Goal: Information Seeking & Learning: Learn about a topic

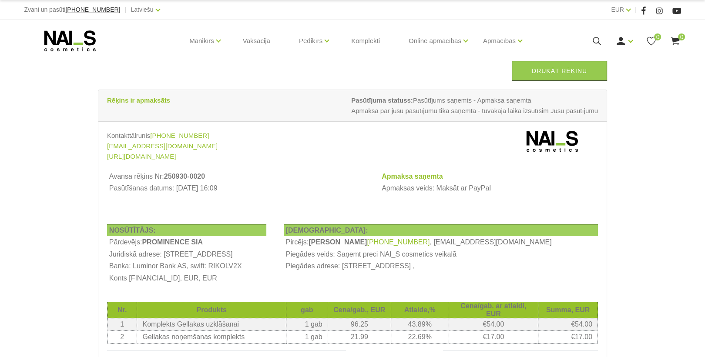
drag, startPoint x: 560, startPoint y: 69, endPoint x: 54, endPoint y: 320, distance: 564.5
click at [560, 69] on link "Drukāt rēķinu" at bounding box center [559, 71] width 95 height 20
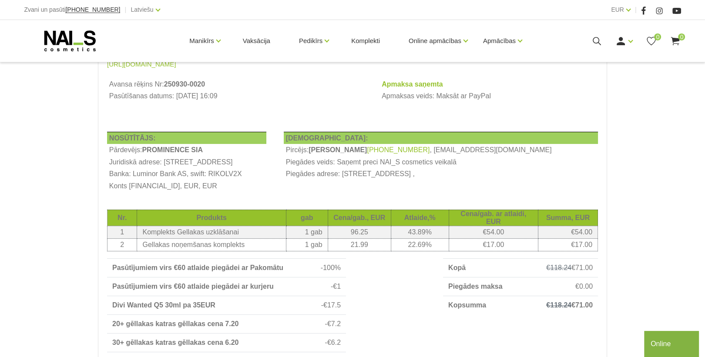
scroll to position [104, 0]
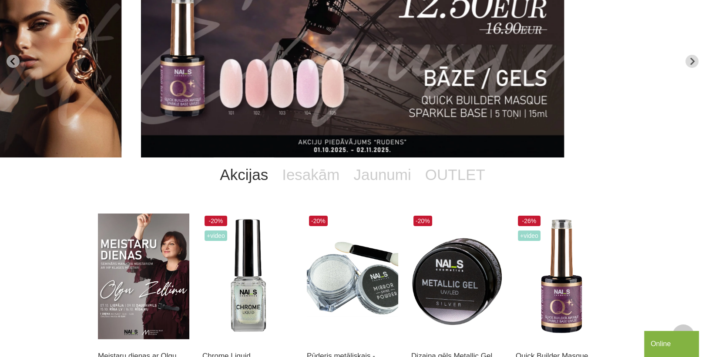
scroll to position [35, 0]
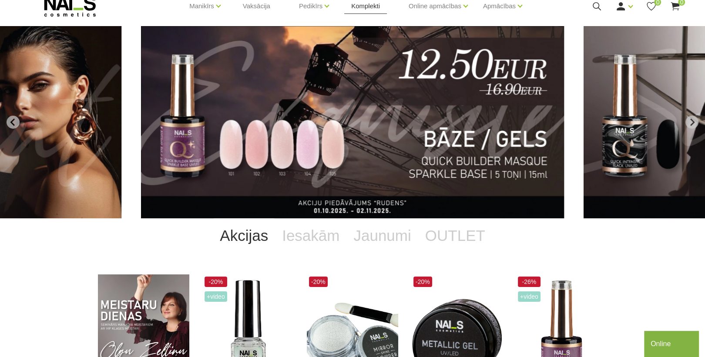
click at [367, 4] on link "Komplekti" at bounding box center [365, 6] width 43 height 42
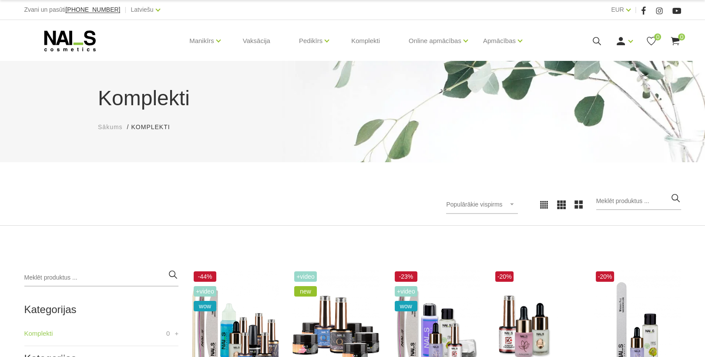
scroll to position [139, 0]
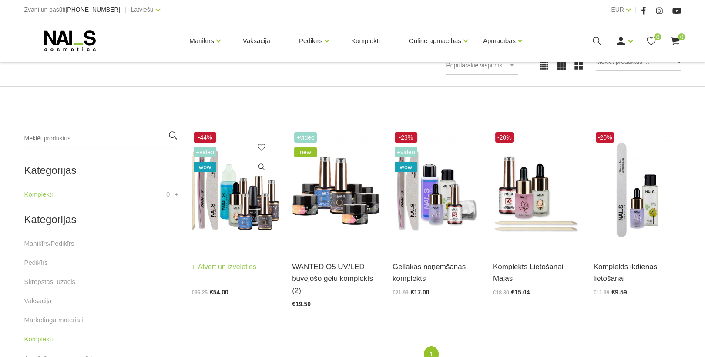
click at [239, 206] on img at bounding box center [234, 190] width 87 height 120
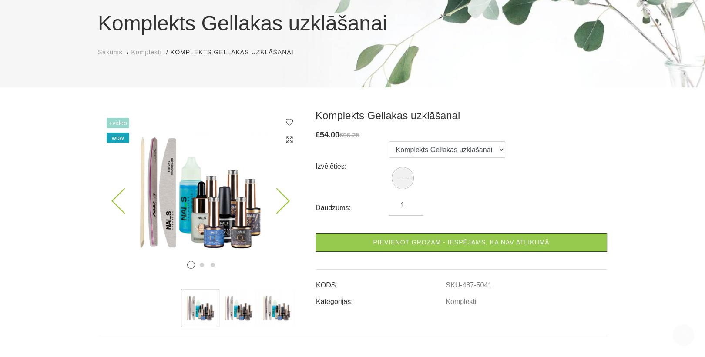
scroll to position [35, 0]
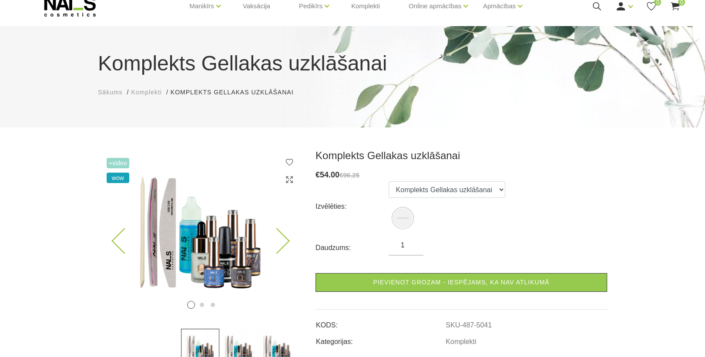
click at [288, 241] on icon at bounding box center [277, 241] width 26 height 26
click at [287, 241] on icon at bounding box center [277, 241] width 26 height 26
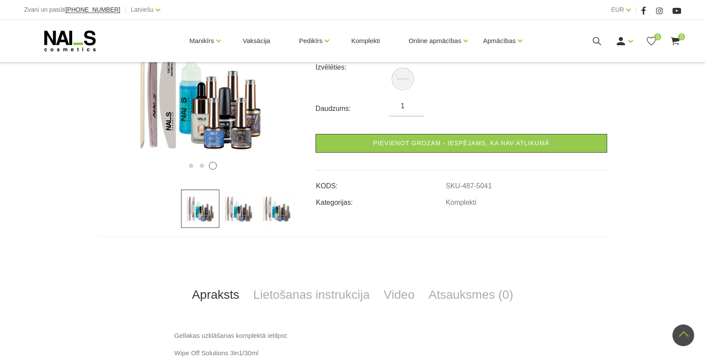
scroll to position [104, 0]
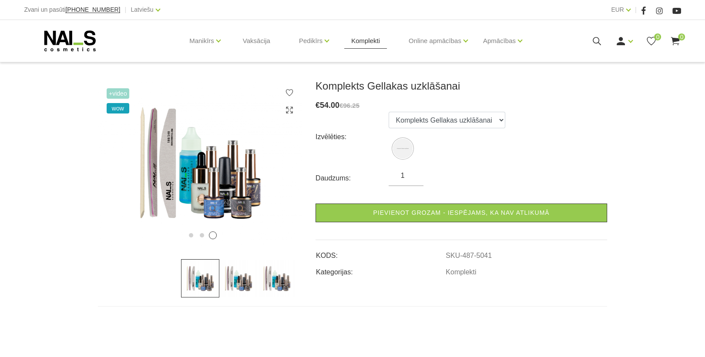
click at [353, 42] on link "Komplekti" at bounding box center [365, 41] width 43 height 42
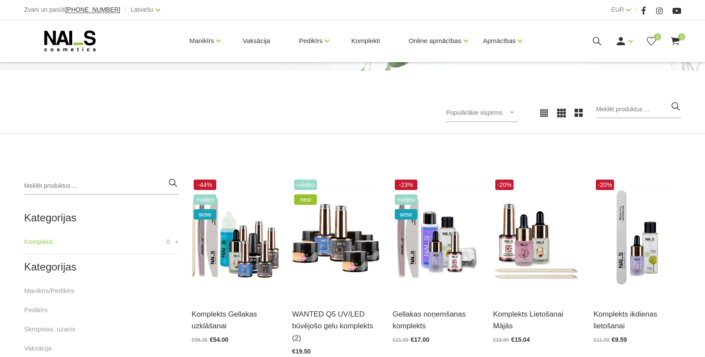
scroll to position [139, 0]
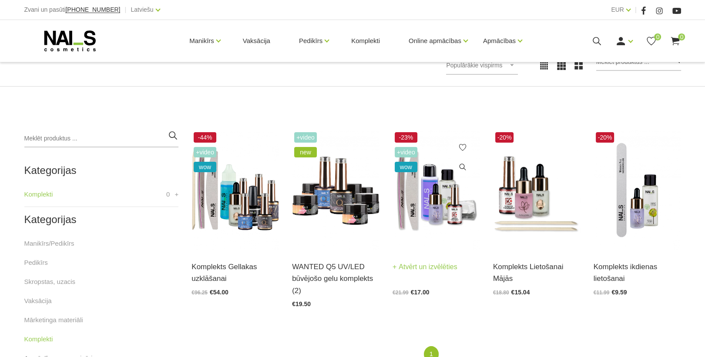
click at [456, 213] on img at bounding box center [435, 190] width 87 height 120
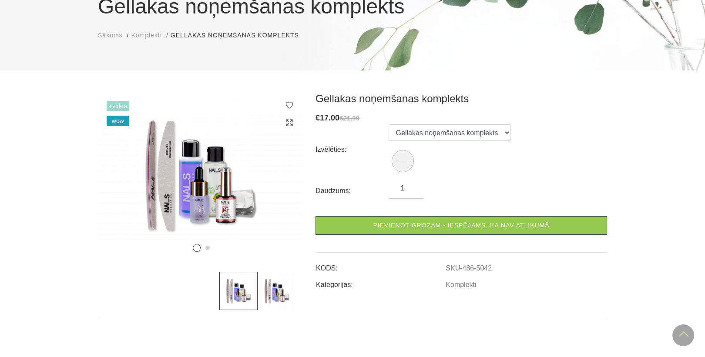
scroll to position [35, 0]
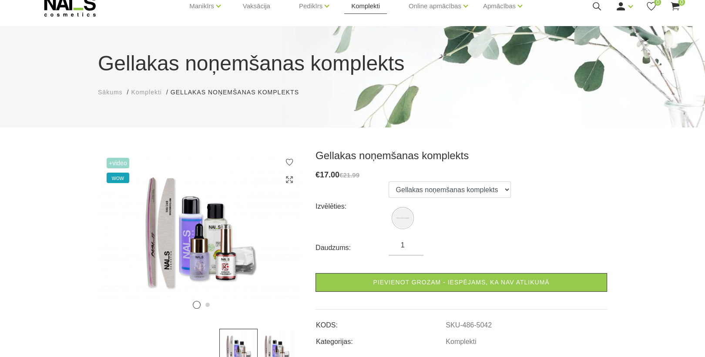
click at [376, 6] on link "Komplekti" at bounding box center [365, 6] width 43 height 42
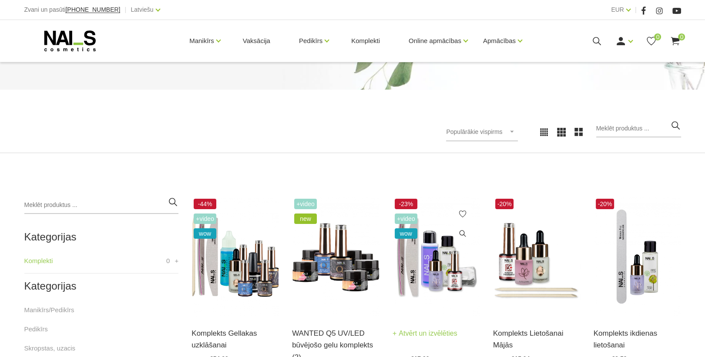
scroll to position [104, 0]
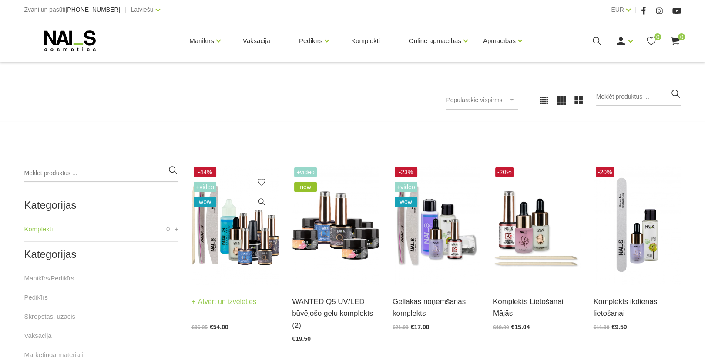
click at [268, 258] on img at bounding box center [234, 225] width 87 height 120
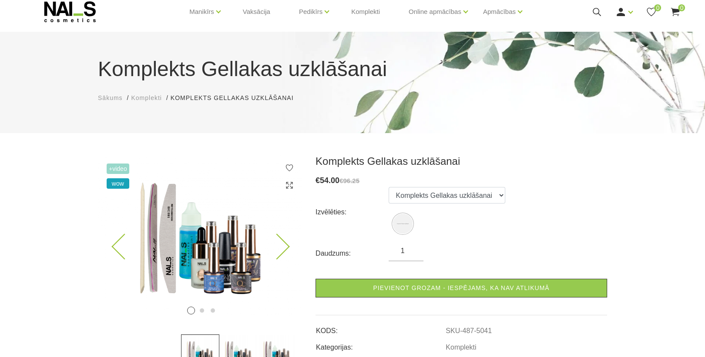
scroll to position [70, 0]
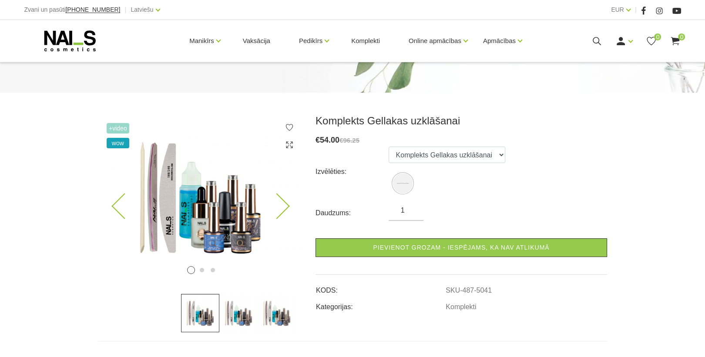
click at [229, 224] on img at bounding box center [200, 197] width 205 height 167
click at [288, 143] on icon at bounding box center [289, 145] width 9 height 9
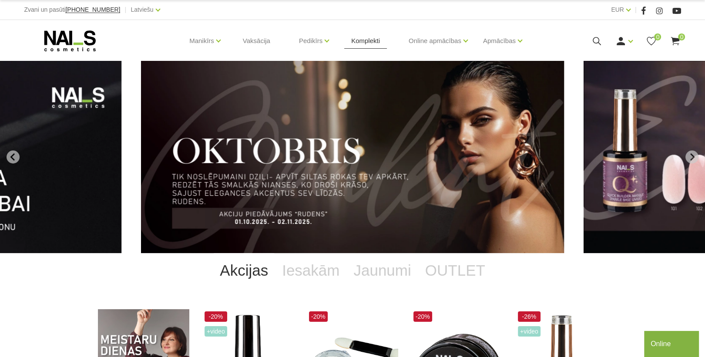
click at [360, 41] on link "Komplekti" at bounding box center [365, 41] width 43 height 42
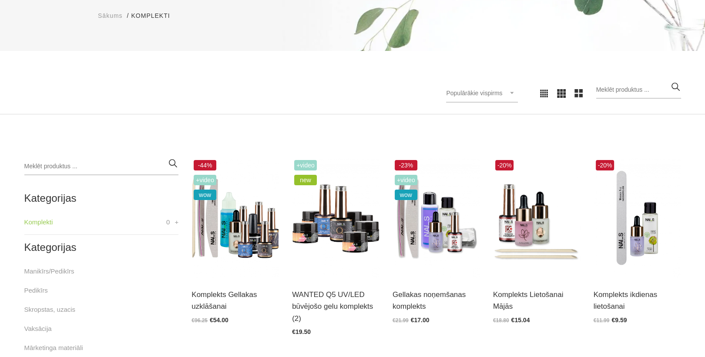
scroll to position [139, 0]
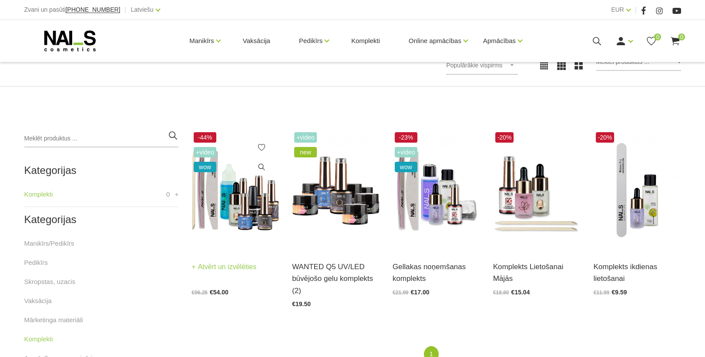
click at [263, 211] on img at bounding box center [234, 190] width 87 height 120
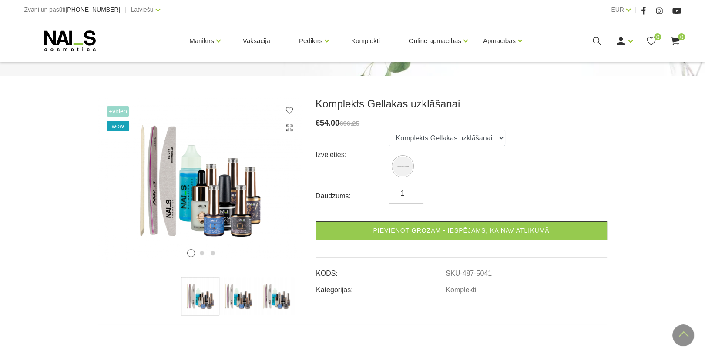
scroll to position [70, 0]
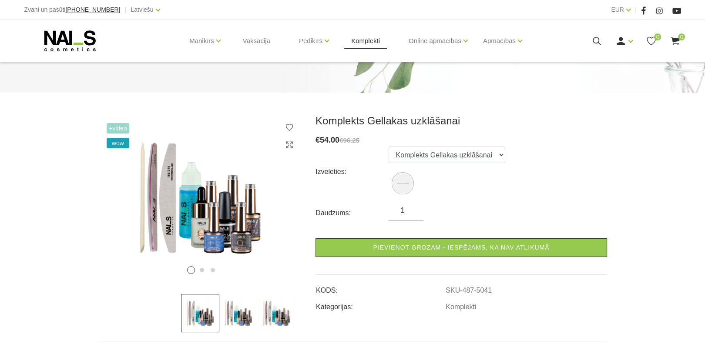
click at [365, 41] on link "Komplekti" at bounding box center [365, 41] width 43 height 42
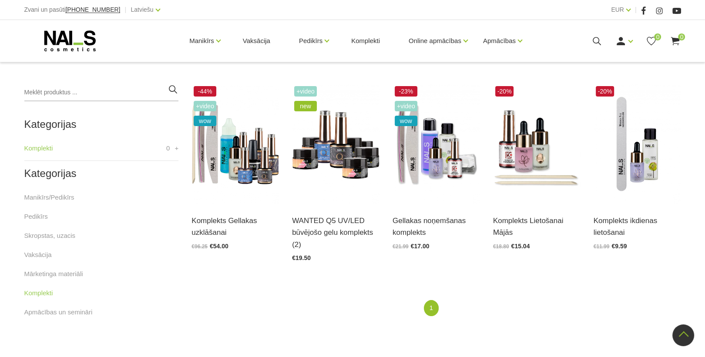
scroll to position [174, 0]
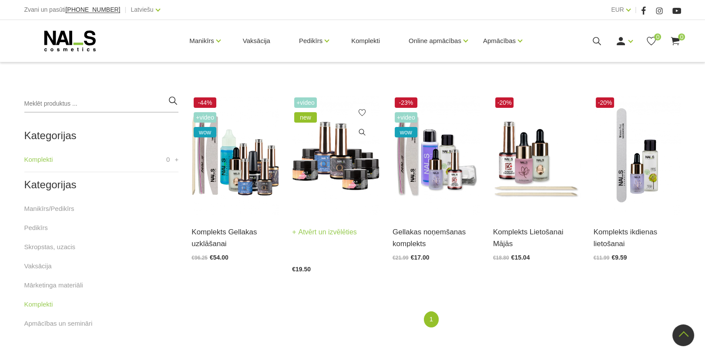
click at [348, 177] on img at bounding box center [335, 155] width 87 height 120
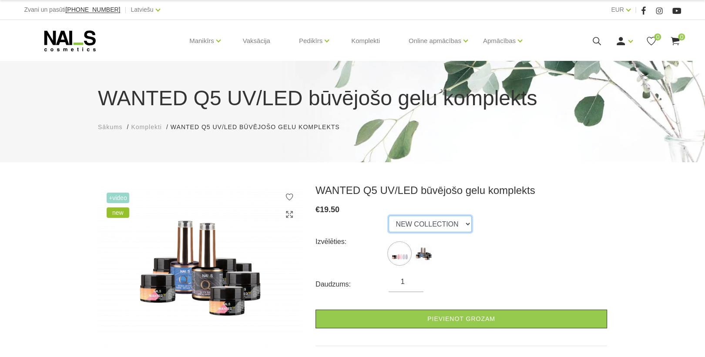
click at [453, 224] on select "NEW COLLECTION STARTER KIT" at bounding box center [430, 224] width 83 height 17
click at [389, 216] on select "NEW COLLECTION STARTER KIT" at bounding box center [430, 224] width 83 height 17
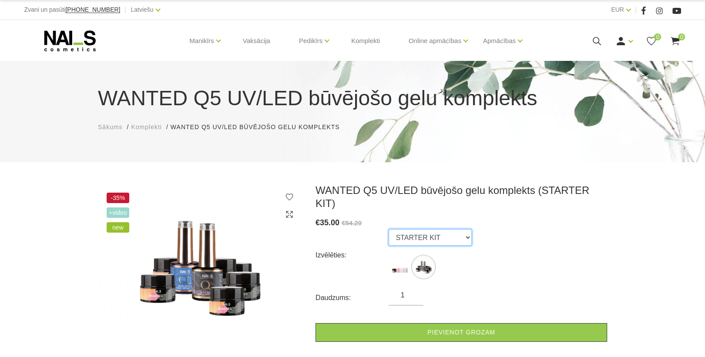
click at [446, 229] on select "NEW COLLECTION STARTER KIT" at bounding box center [430, 237] width 83 height 17
select select "6504"
click at [389, 229] on select "NEW COLLECTION STARTER KIT" at bounding box center [430, 237] width 83 height 17
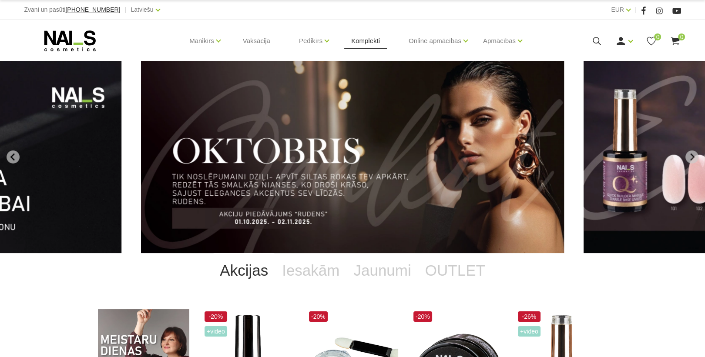
click at [367, 38] on link "Komplekti" at bounding box center [365, 41] width 43 height 42
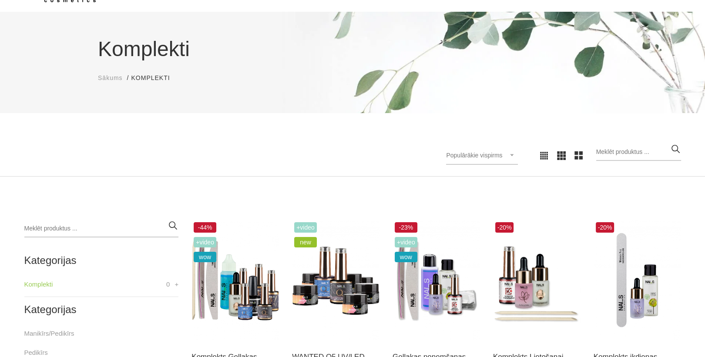
scroll to position [70, 0]
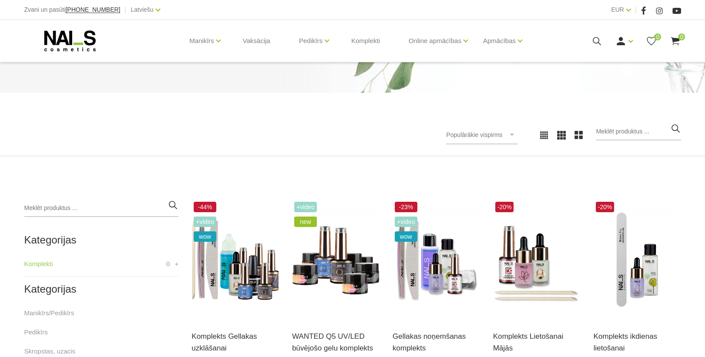
click at [597, 40] on icon at bounding box center [596, 41] width 11 height 11
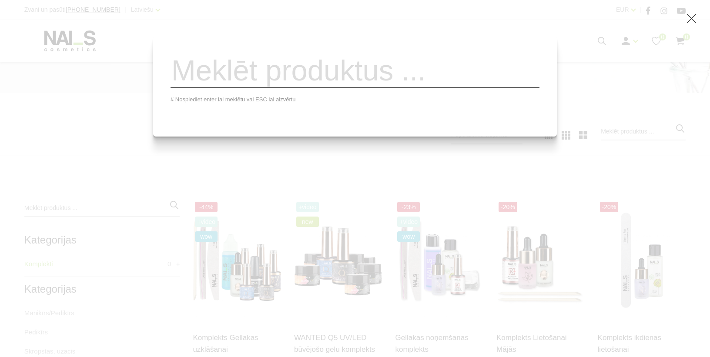
click at [359, 80] on input "search" at bounding box center [355, 70] width 369 height 35
click at [586, 148] on div "# Nospiediet enter lai meklētu vai ESC lai aizvērtu" at bounding box center [355, 178] width 710 height 357
click at [414, 174] on div "# Nospiediet enter lai meklētu vai ESC lai aizvērtu" at bounding box center [355, 178] width 710 height 357
click at [692, 18] on icon at bounding box center [691, 18] width 11 height 11
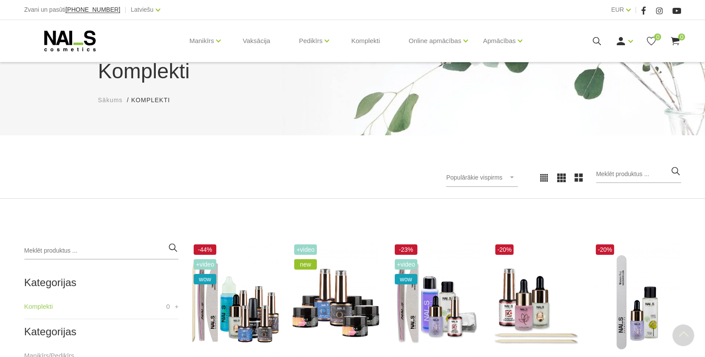
scroll to position [0, 0]
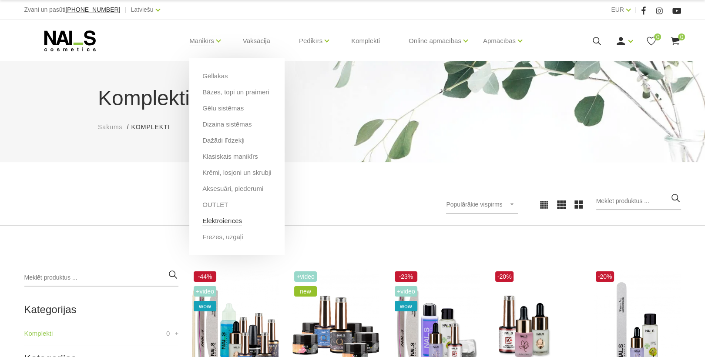
click at [223, 221] on link "Elektroierīces" at bounding box center [222, 221] width 40 height 10
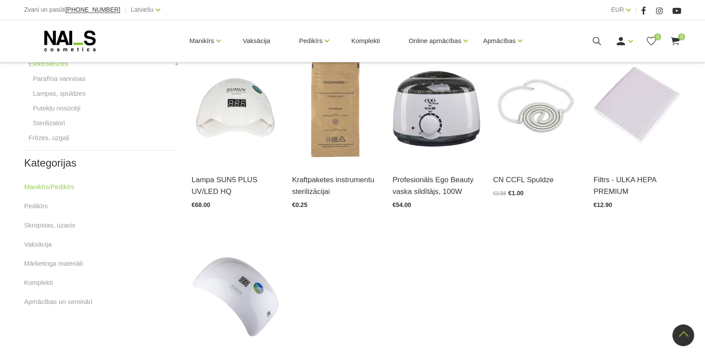
scroll to position [244, 0]
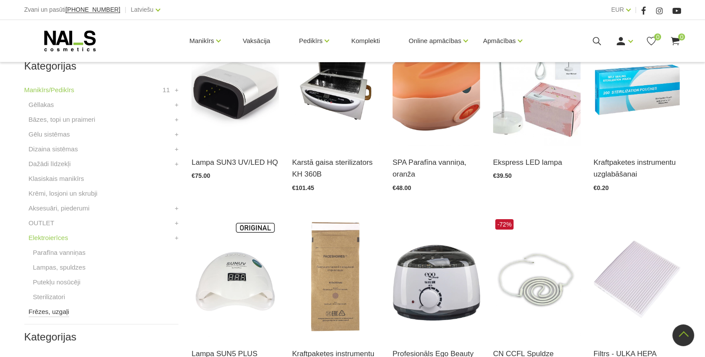
click at [50, 312] on link "Frēzes, uzgaļi" at bounding box center [49, 312] width 40 height 10
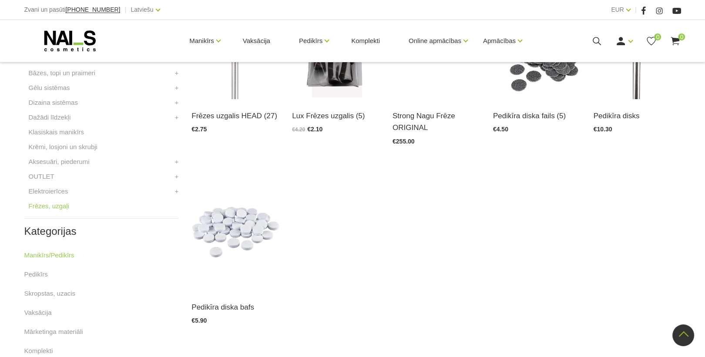
scroll to position [278, 0]
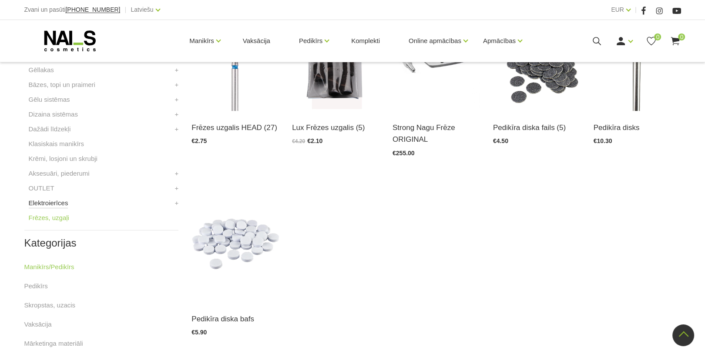
click at [59, 204] on link "Elektroierīces" at bounding box center [49, 203] width 40 height 10
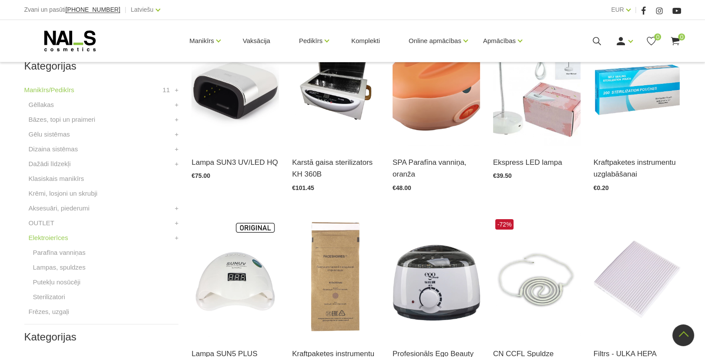
scroll to position [313, 0]
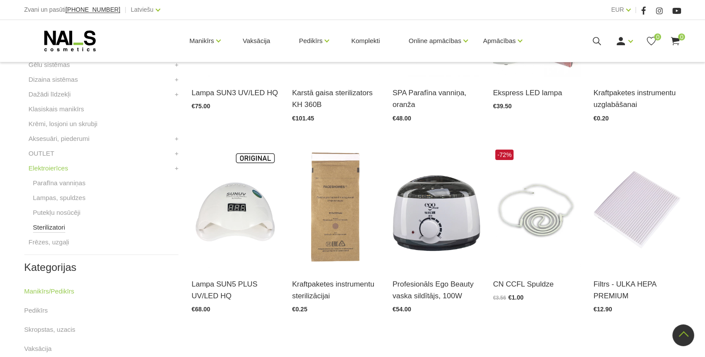
click at [52, 226] on link "Sterilizatori" at bounding box center [49, 227] width 32 height 10
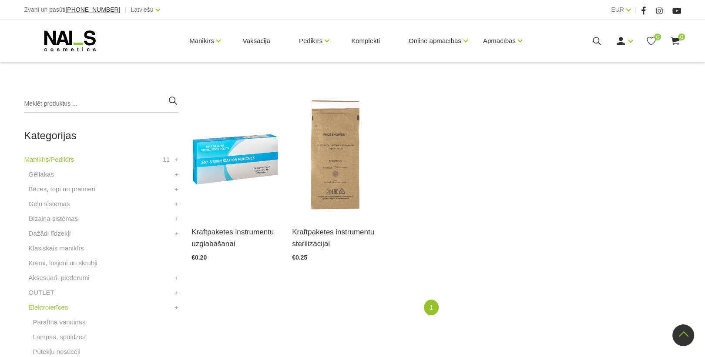
scroll to position [244, 0]
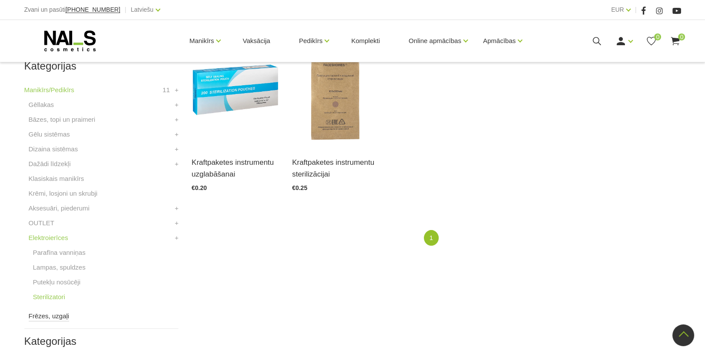
click at [58, 318] on link "Frēzes, uzgaļi" at bounding box center [49, 316] width 40 height 10
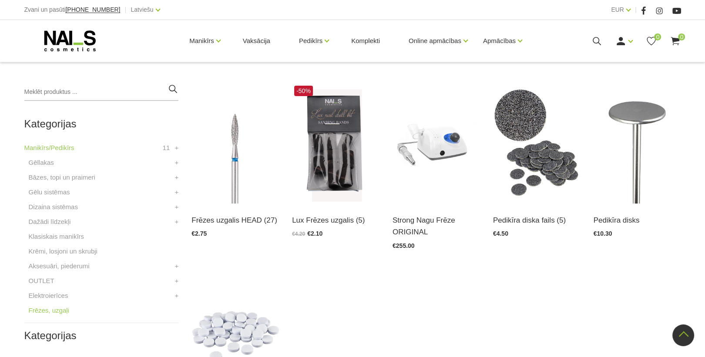
scroll to position [174, 0]
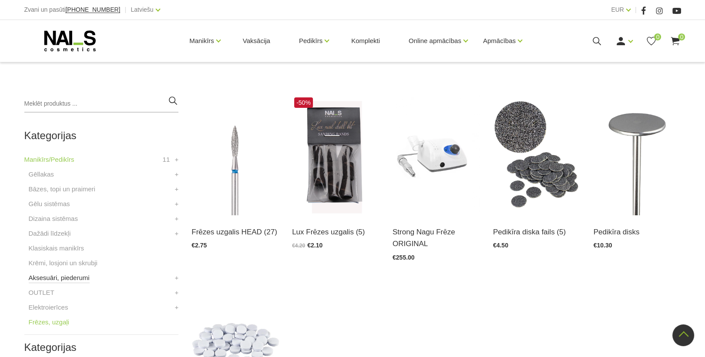
click at [49, 278] on link "Aksesuāri, piederumi" at bounding box center [59, 278] width 61 height 10
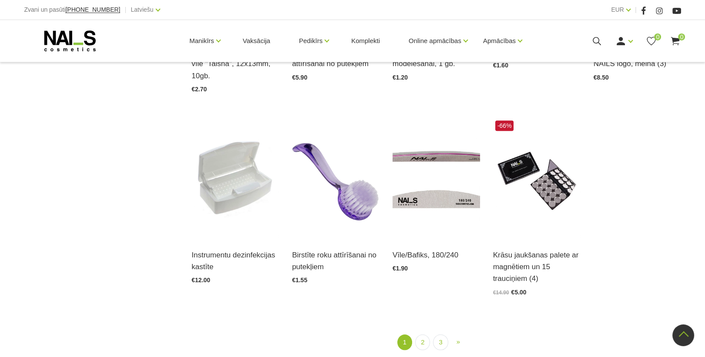
scroll to position [940, 0]
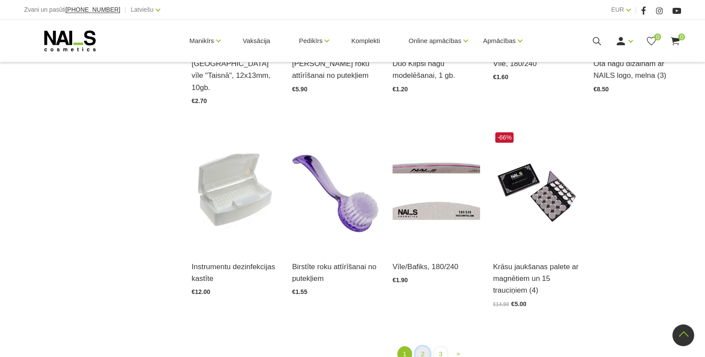
click at [424, 346] on link "2" at bounding box center [422, 354] width 15 height 16
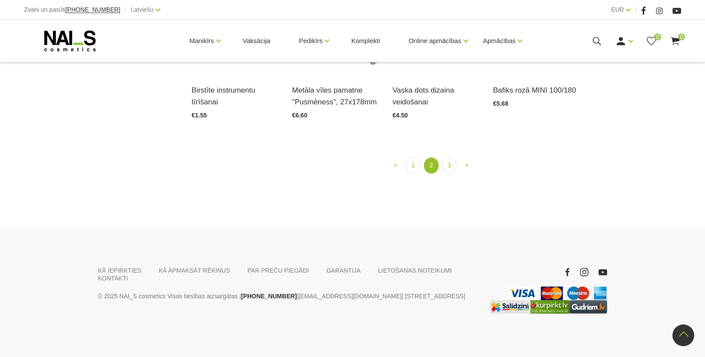
scroll to position [978, 0]
click at [451, 174] on link "3" at bounding box center [449, 166] width 15 height 16
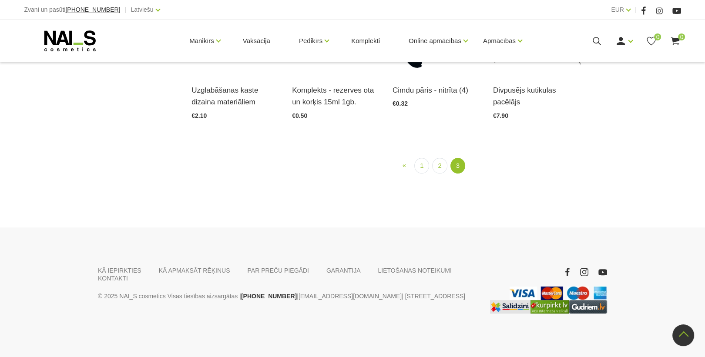
scroll to position [1104, 0]
click at [587, 233] on div "KĀ IEPIRKTIES KĀ APMAKSĀT RĒĶINUS PAR PREČU PIEGĀDI GARANTIJA LIETOŠANAS NOTEIK…" at bounding box center [352, 293] width 705 height 130
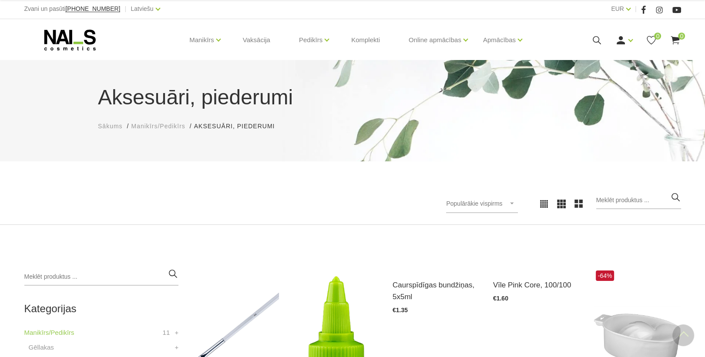
scroll to position [0, 0]
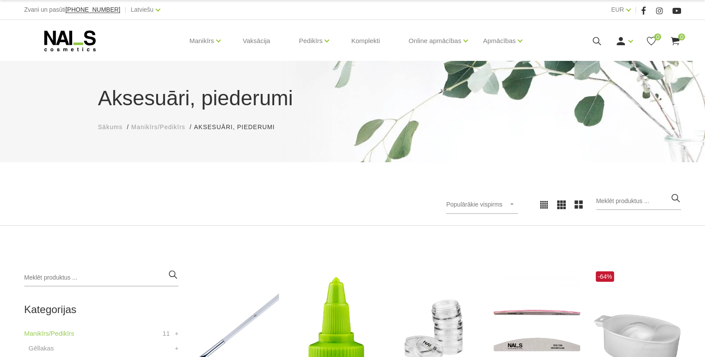
click at [63, 45] on icon at bounding box center [69, 41] width 91 height 22
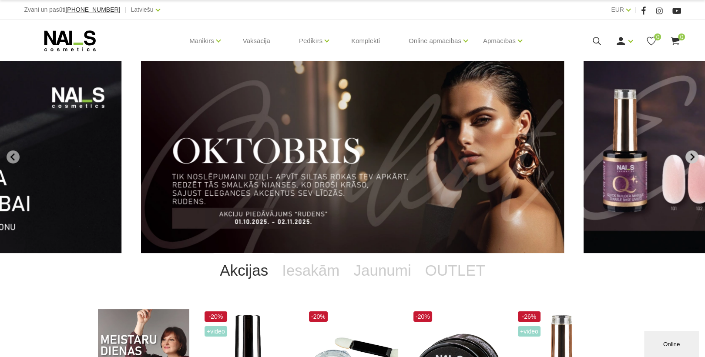
click at [689, 156] on icon "Next slide" at bounding box center [692, 157] width 8 height 8
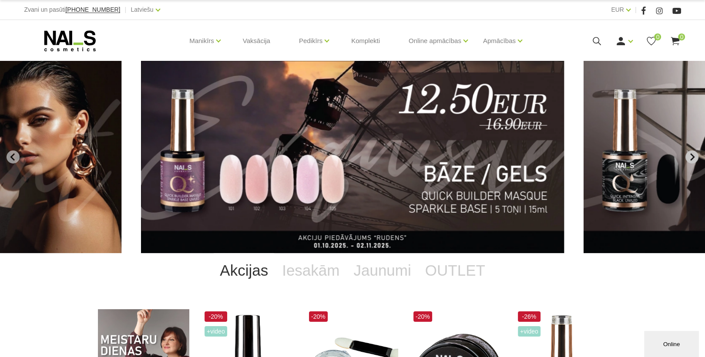
click at [690, 155] on icon "Next slide" at bounding box center [692, 157] width 8 height 8
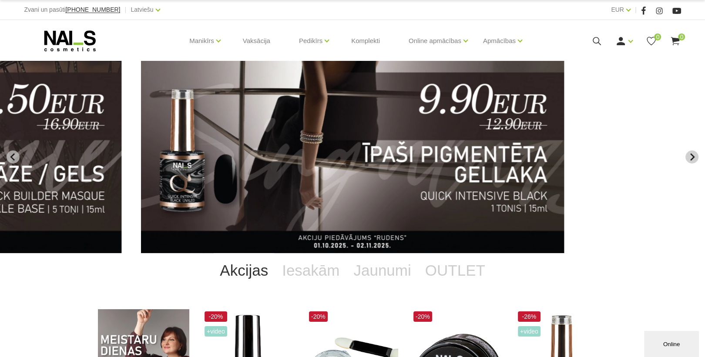
click at [690, 154] on icon "Next slide" at bounding box center [692, 157] width 4 height 7
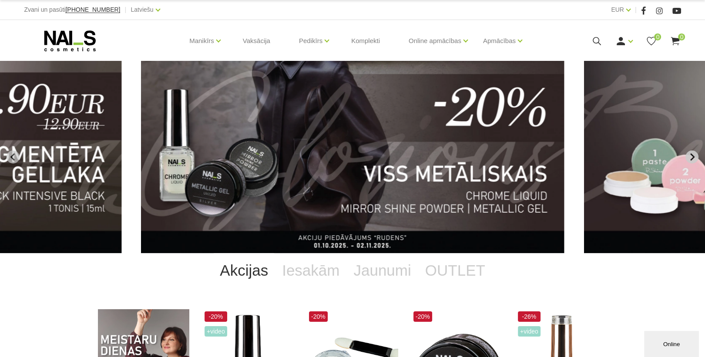
click at [690, 154] on icon "Next slide" at bounding box center [692, 157] width 4 height 7
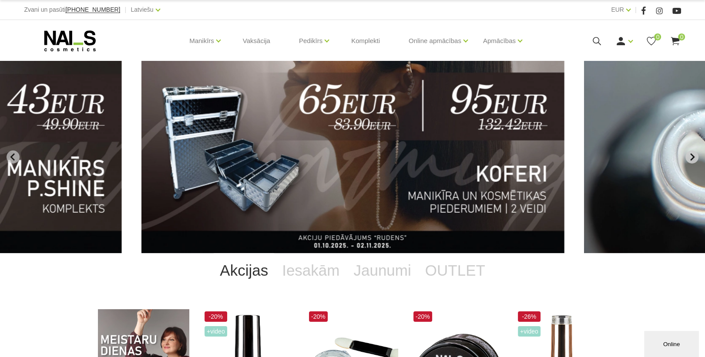
click at [689, 157] on icon "Next slide" at bounding box center [692, 157] width 8 height 8
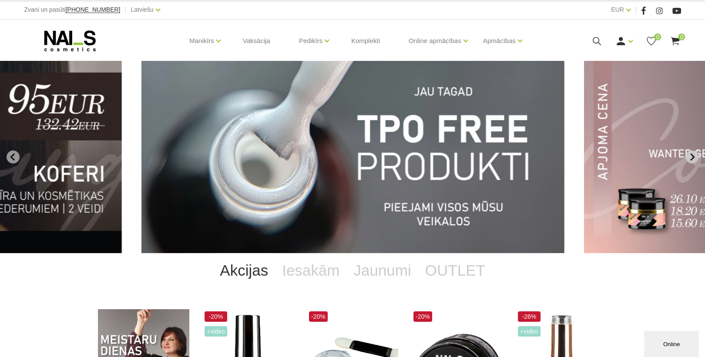
click at [689, 158] on icon "Next slide" at bounding box center [692, 157] width 8 height 8
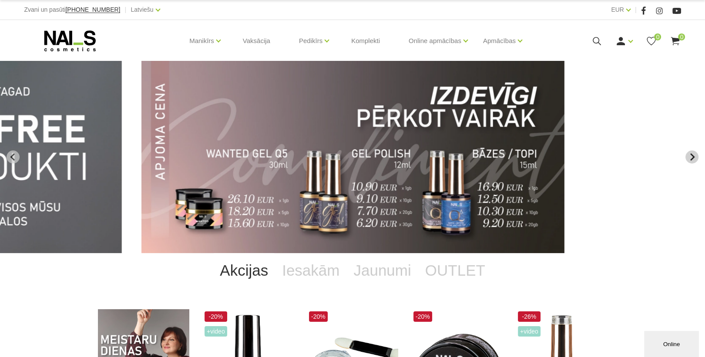
click at [689, 158] on icon "Next slide" at bounding box center [692, 157] width 8 height 8
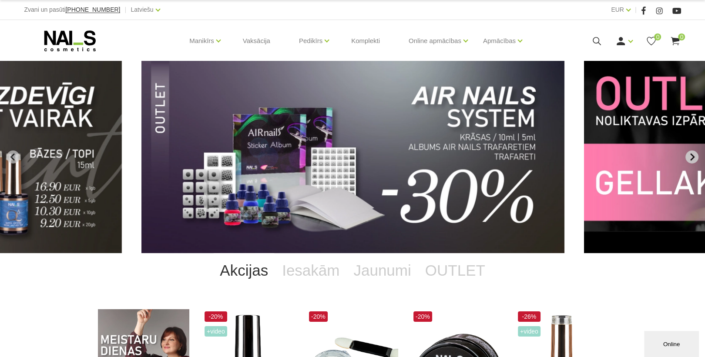
click at [689, 158] on icon "Next slide" at bounding box center [692, 157] width 8 height 8
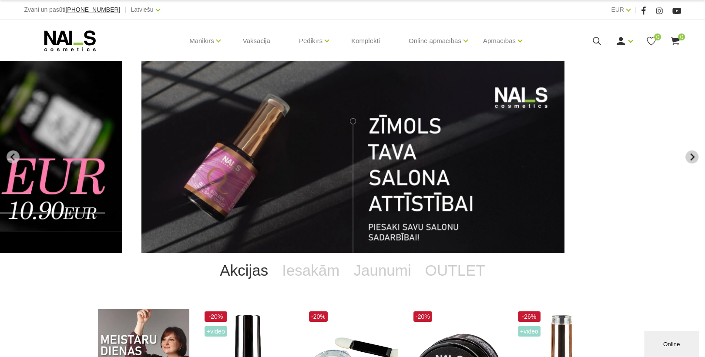
click at [690, 159] on icon "Next slide" at bounding box center [692, 157] width 8 height 8
